Goal: Check status: Check status

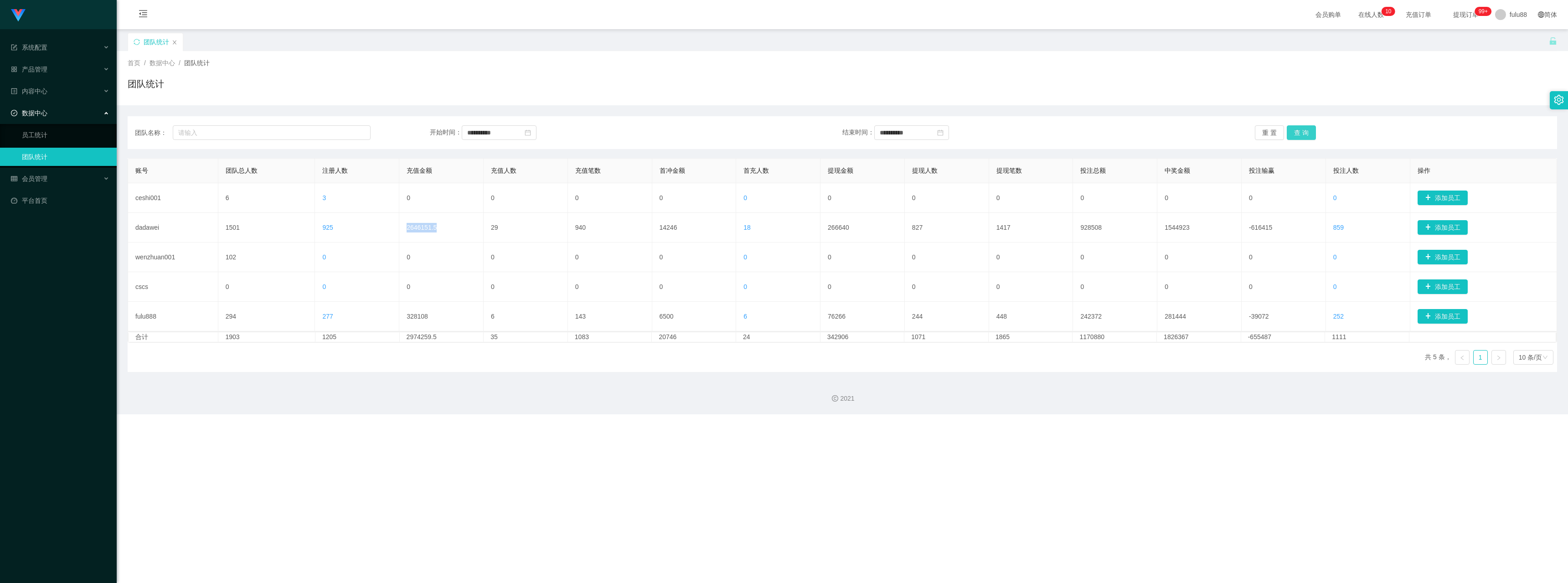
click at [1297, 136] on button "查 询" at bounding box center [1301, 133] width 29 height 15
click at [1297, 129] on button "查 询" at bounding box center [1301, 133] width 29 height 15
click at [1256, 131] on button "重 置" at bounding box center [1270, 133] width 29 height 15
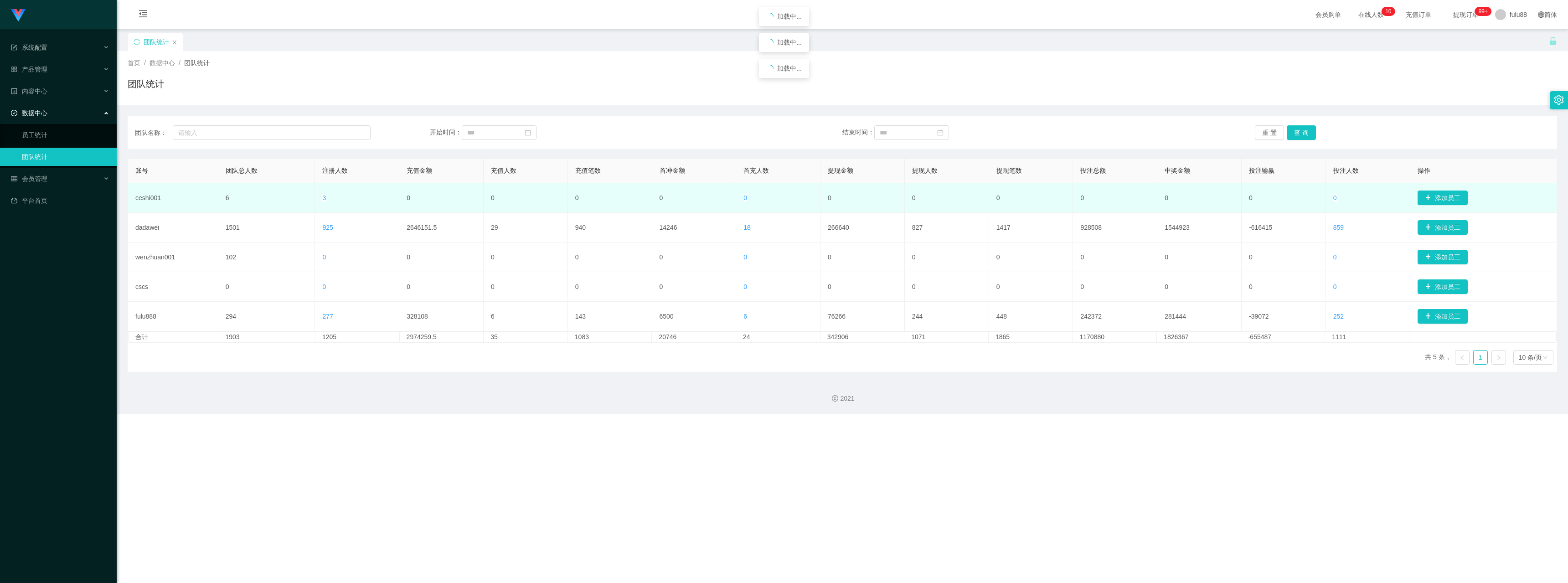
click at [1021, 186] on td "0" at bounding box center [1031, 198] width 85 height 30
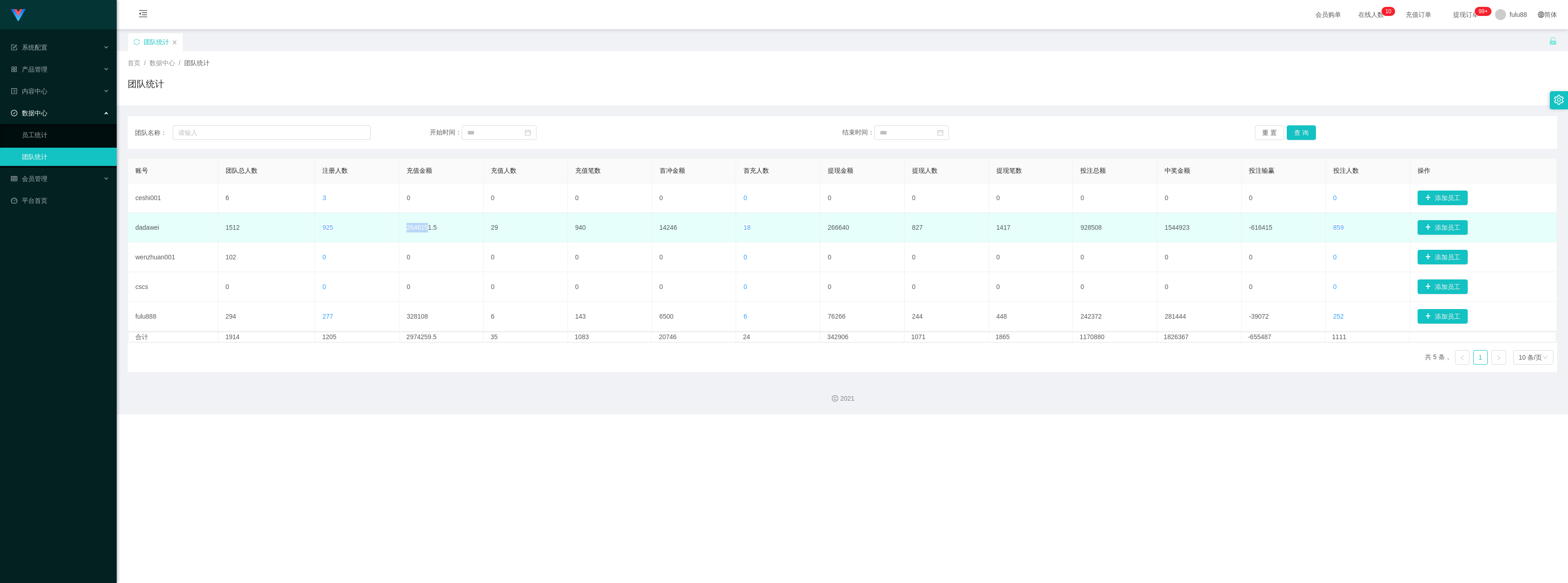
drag, startPoint x: 406, startPoint y: 229, endPoint x: 428, endPoint y: 231, distance: 22.1
click at [427, 231] on td "2646151.5" at bounding box center [441, 228] width 85 height 30
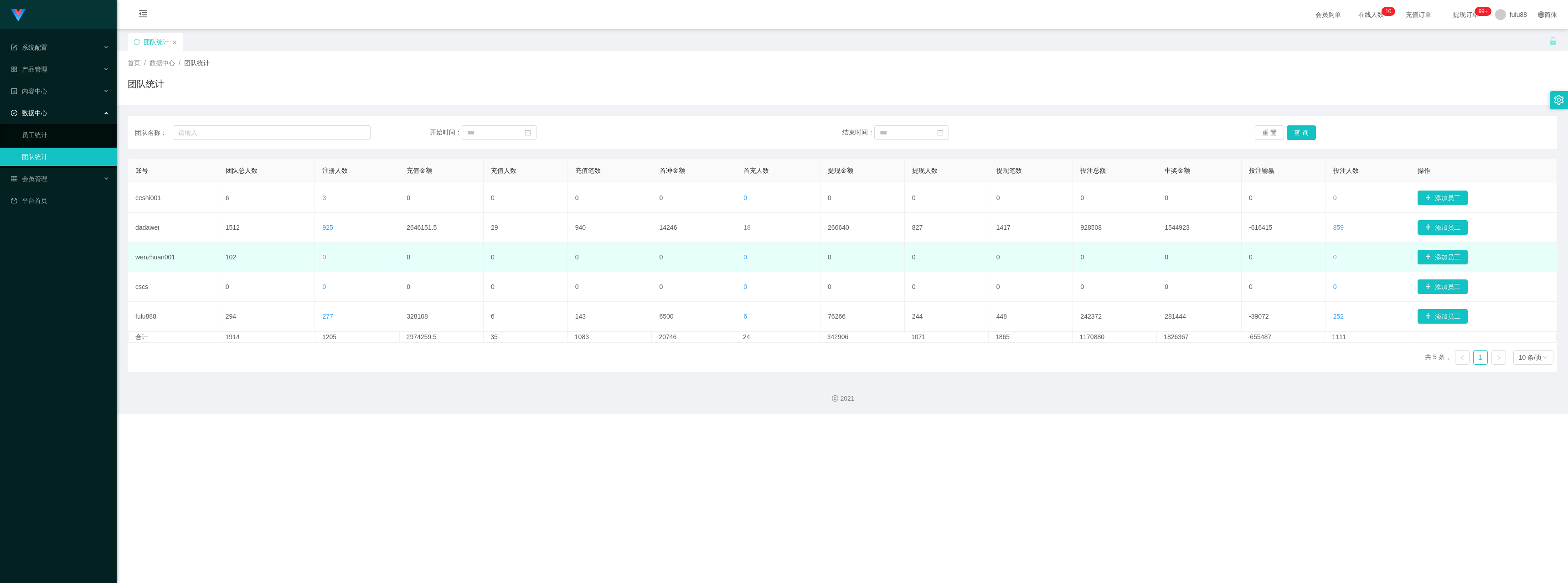
click at [474, 259] on td "0" at bounding box center [441, 257] width 85 height 30
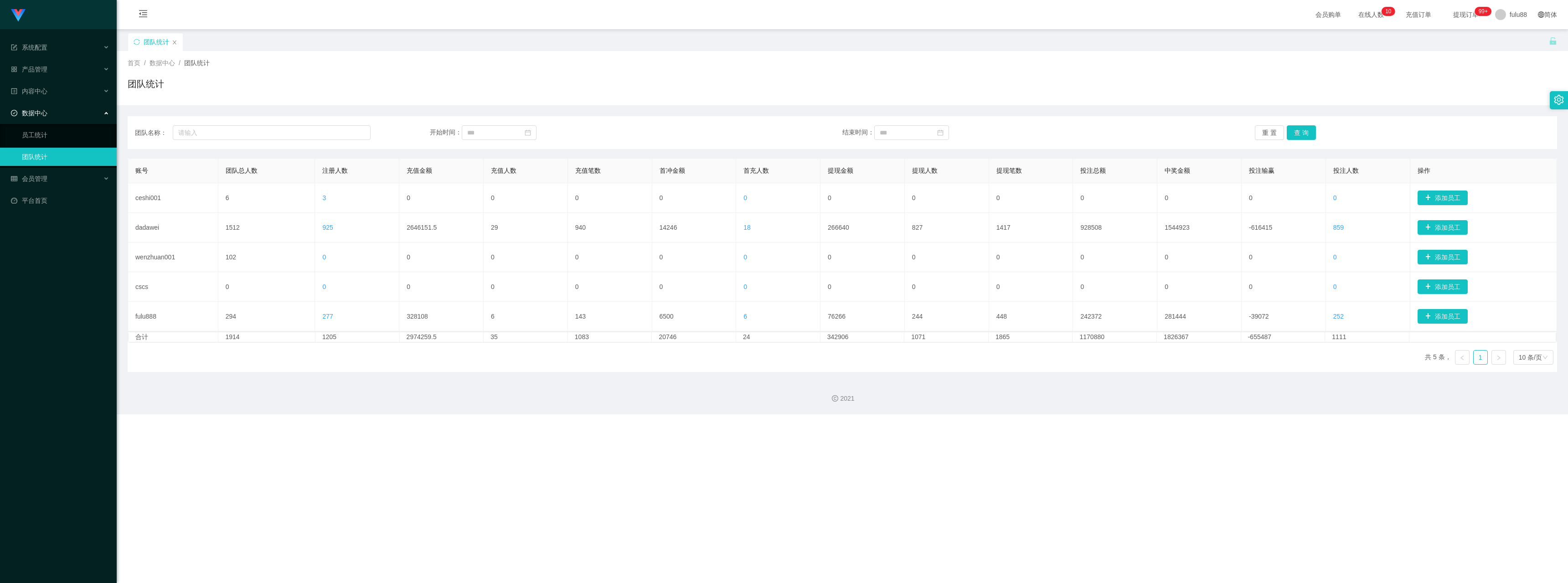
click at [492, 141] on div "团队名称： 开始时间： 结束时间： 重 置 查 询" at bounding box center [842, 133] width 1429 height 33
click at [484, 138] on input at bounding box center [499, 133] width 75 height 15
click at [477, 182] on div "1" at bounding box center [475, 183] width 11 height 11
type input "**********"
click at [889, 178] on div "1" at bounding box center [886, 183] width 11 height 11
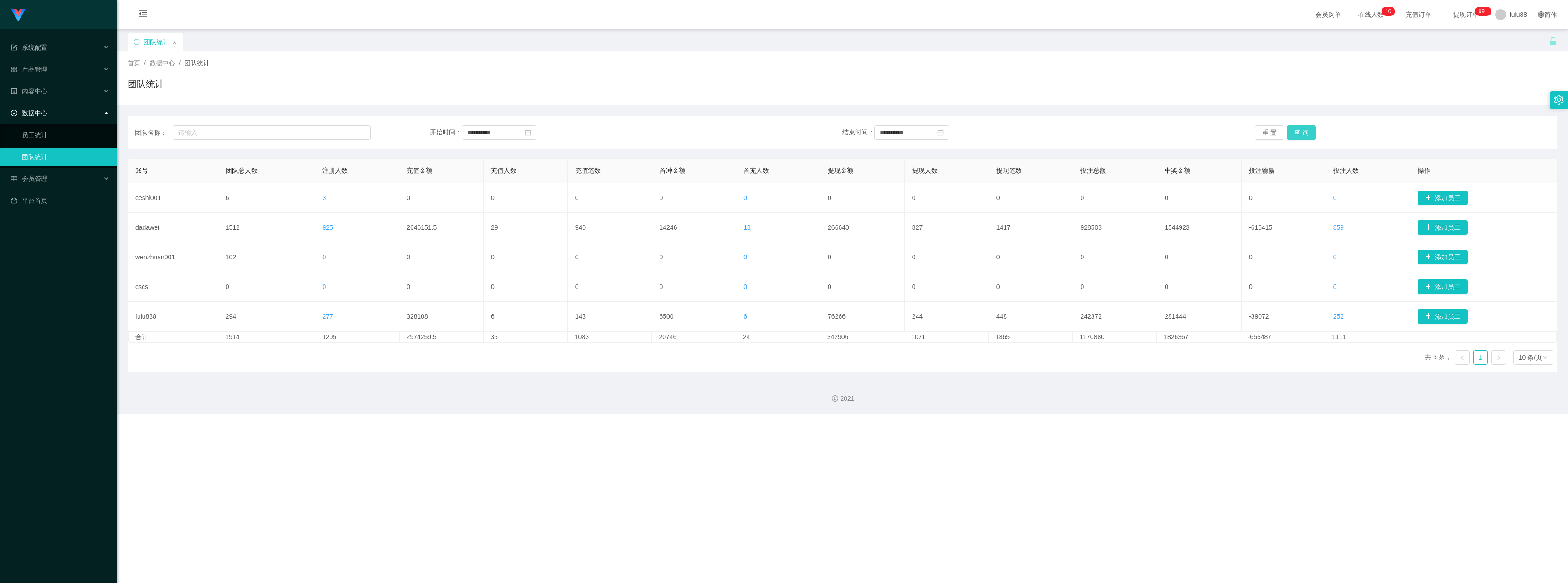
click at [1298, 135] on button "查 询" at bounding box center [1301, 133] width 29 height 15
click at [889, 127] on input "**********" at bounding box center [911, 133] width 75 height 15
click at [905, 180] on div "2" at bounding box center [902, 183] width 11 height 11
type input "**********"
click at [1287, 130] on button "查 询" at bounding box center [1301, 133] width 29 height 15
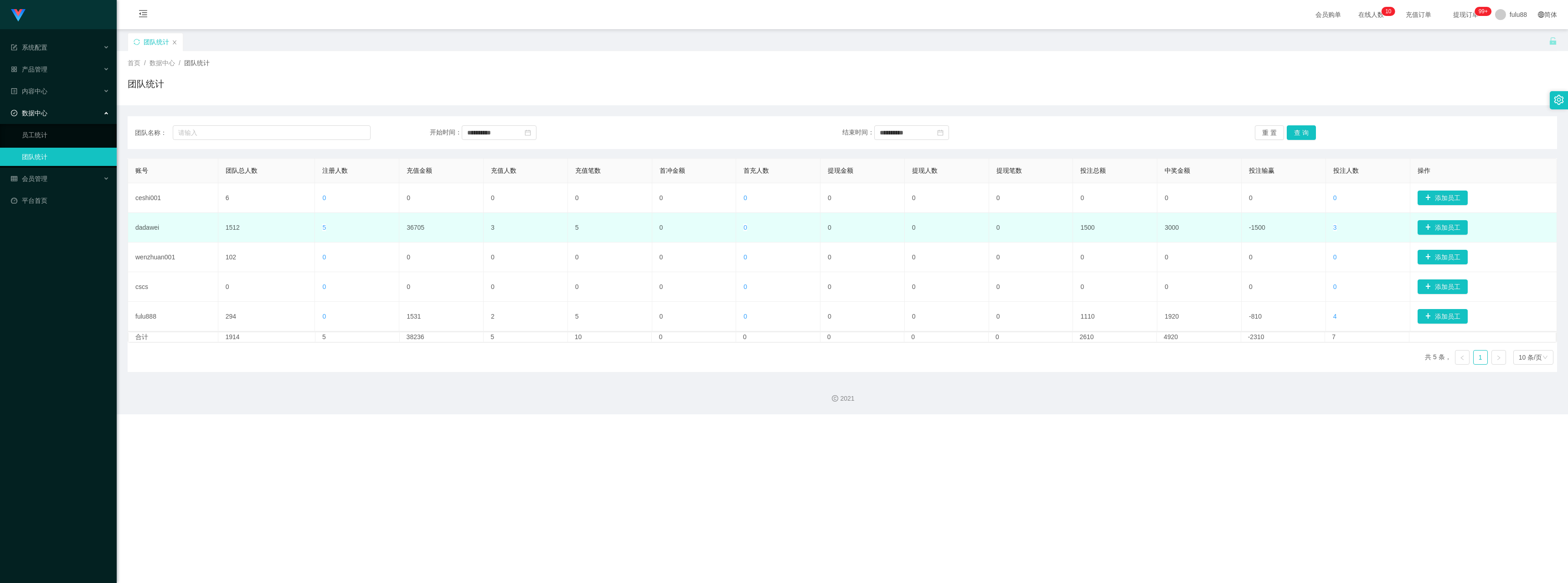
drag, startPoint x: 421, startPoint y: 229, endPoint x: 416, endPoint y: 219, distance: 11.2
click at [420, 228] on td "36705" at bounding box center [441, 228] width 85 height 30
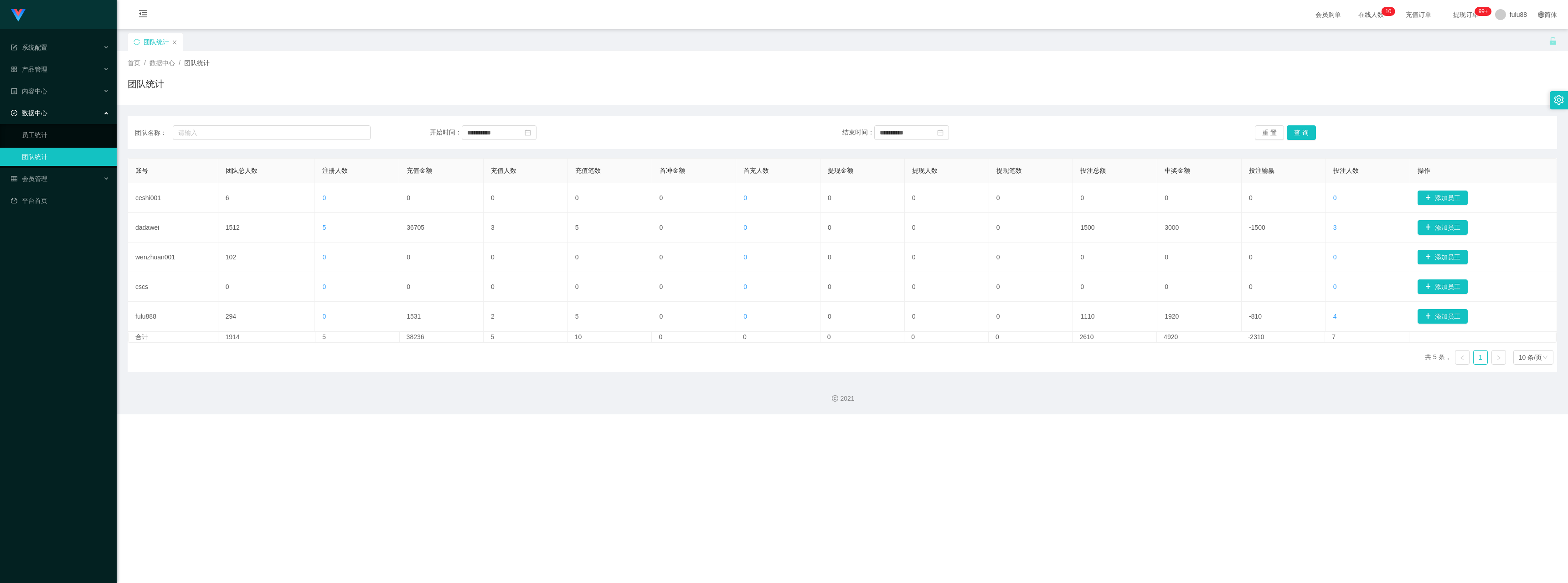
drag, startPoint x: 416, startPoint y: 218, endPoint x: 446, endPoint y: 483, distance: 266.7
click at [416, 218] on td "36705" at bounding box center [441, 228] width 85 height 30
